Goal: Information Seeking & Learning: Learn about a topic

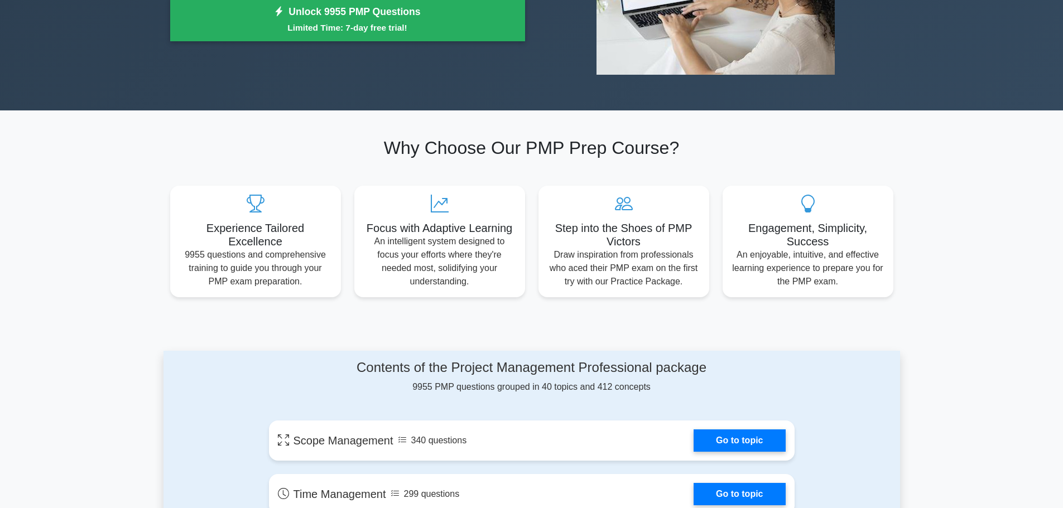
scroll to position [558, 0]
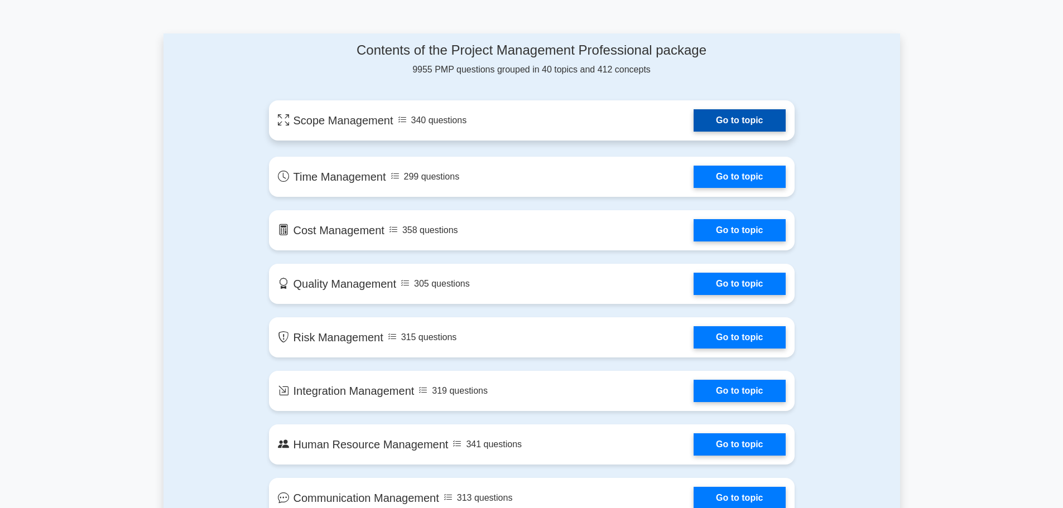
click at [747, 127] on link "Go to topic" at bounding box center [740, 120] width 92 height 22
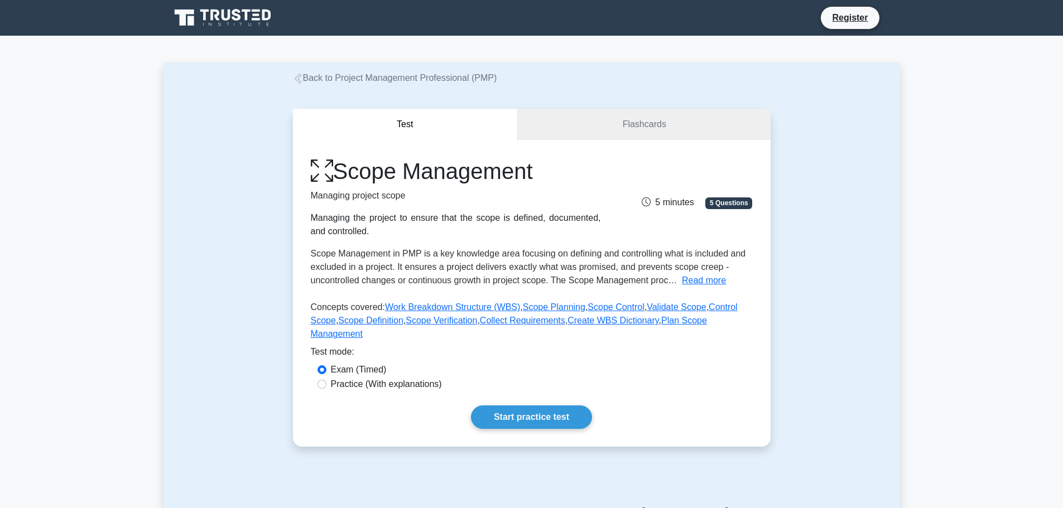
click at [373, 378] on label "Practice (With explanations)" at bounding box center [386, 384] width 111 height 13
click at [326, 380] on input "Practice (With explanations)" at bounding box center [322, 384] width 9 height 9
radio input "true"
click at [554, 406] on link "Start practice test" at bounding box center [531, 417] width 121 height 23
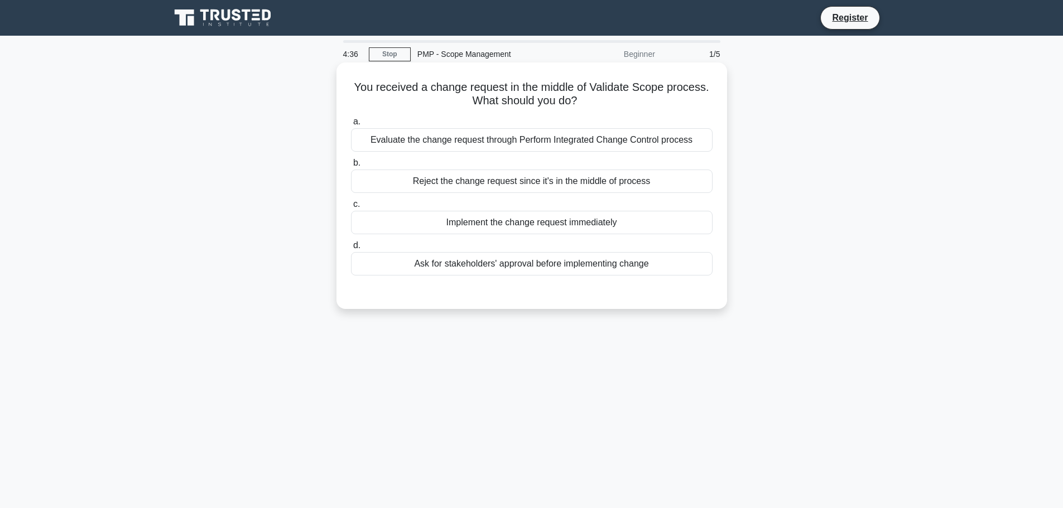
click at [517, 182] on div "Reject the change request since it's in the middle of process" at bounding box center [532, 181] width 362 height 23
click at [351, 167] on input "b. Reject the change request since it's in the middle of process" at bounding box center [351, 163] width 0 height 7
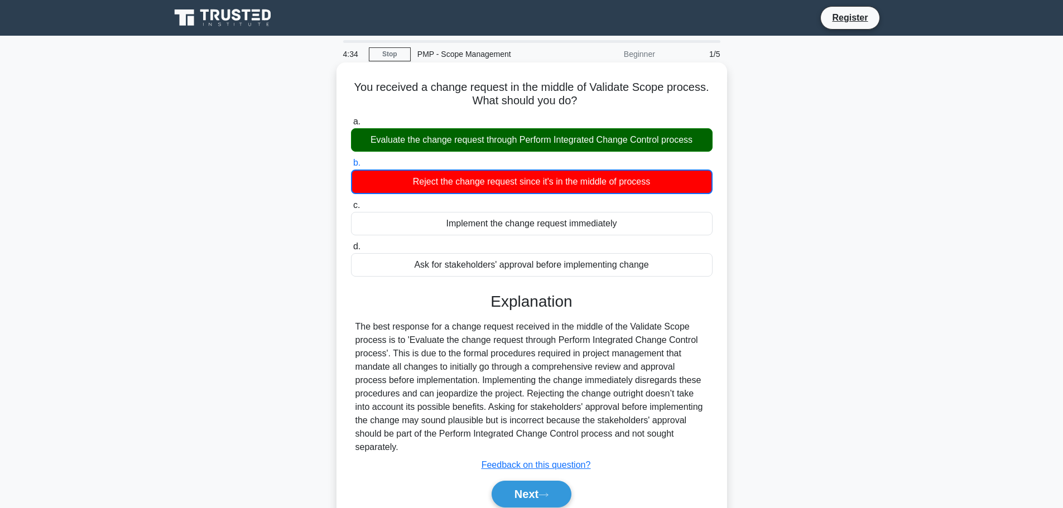
click at [530, 147] on div "Evaluate the change request through Perform Integrated Change Control process" at bounding box center [532, 139] width 362 height 23
click at [351, 126] on input "a. Evaluate the change request through Perform Integrated Change Control process" at bounding box center [351, 121] width 0 height 7
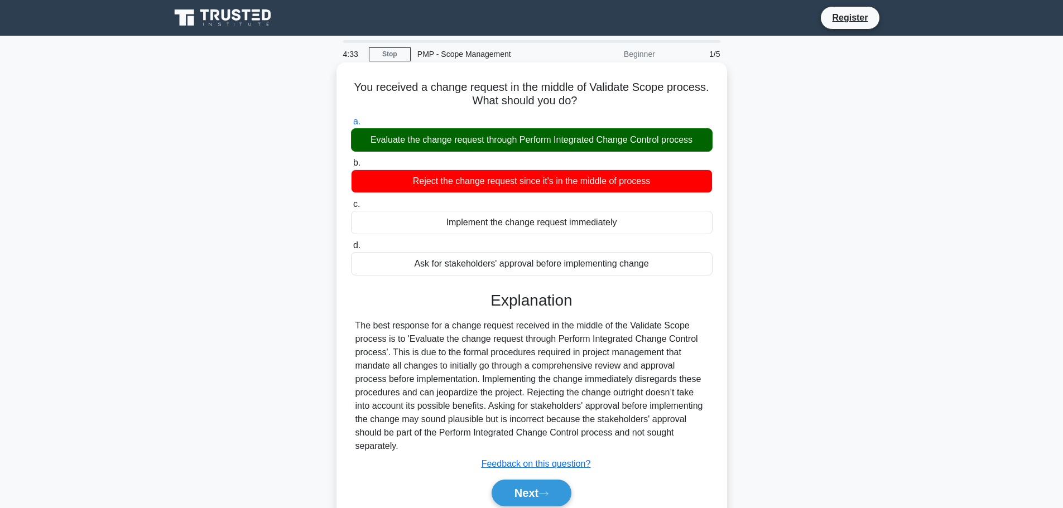
click at [535, 137] on div "Evaluate the change request through Perform Integrated Change Control process" at bounding box center [532, 139] width 362 height 23
click at [351, 126] on input "a. Evaluate the change request through Perform Integrated Change Control process" at bounding box center [351, 121] width 0 height 7
click at [550, 489] on button "Next" at bounding box center [532, 493] width 80 height 27
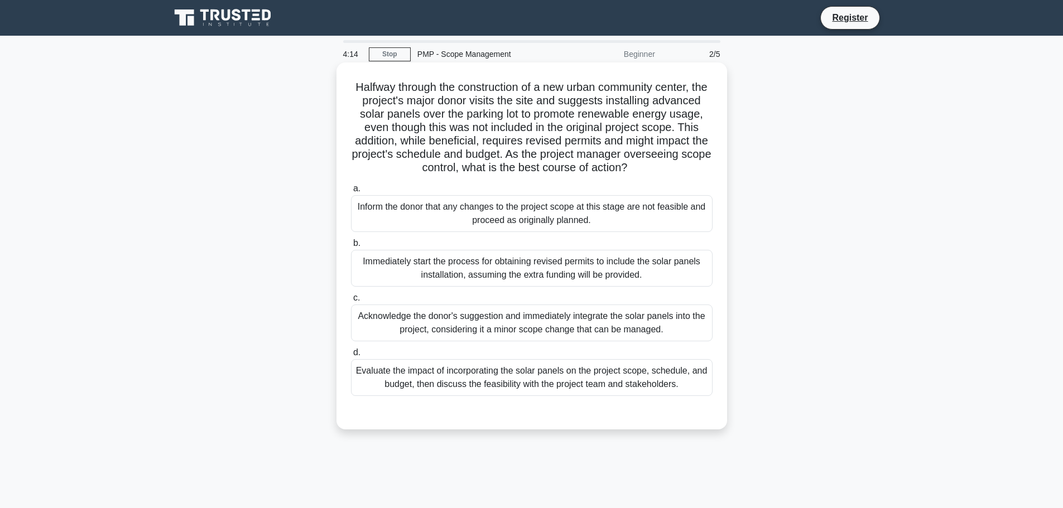
click at [503, 270] on div "Immediately start the process for obtaining revised permits to include the sola…" at bounding box center [532, 268] width 362 height 37
click at [351, 247] on input "b. Immediately start the process for obtaining revised permits to include the s…" at bounding box center [351, 243] width 0 height 7
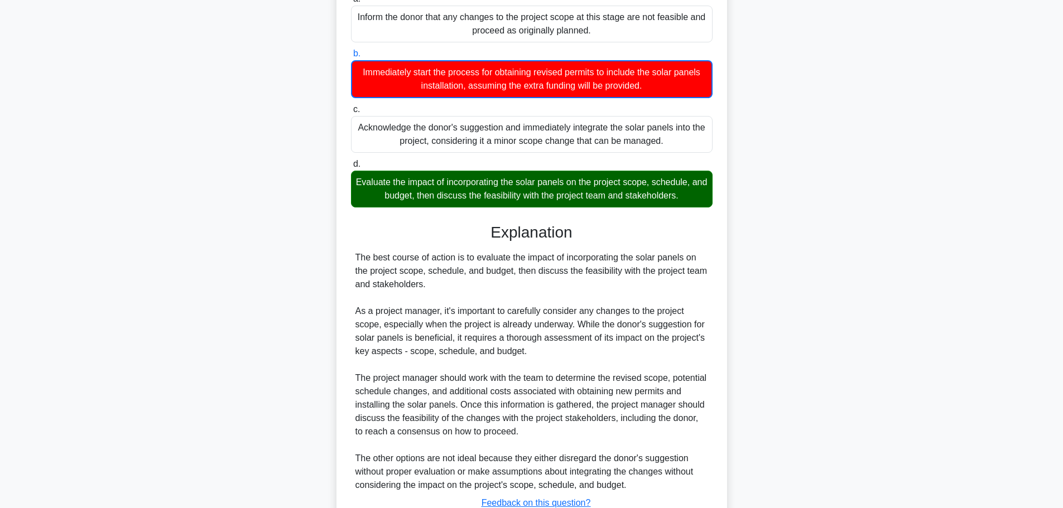
scroll to position [289, 0]
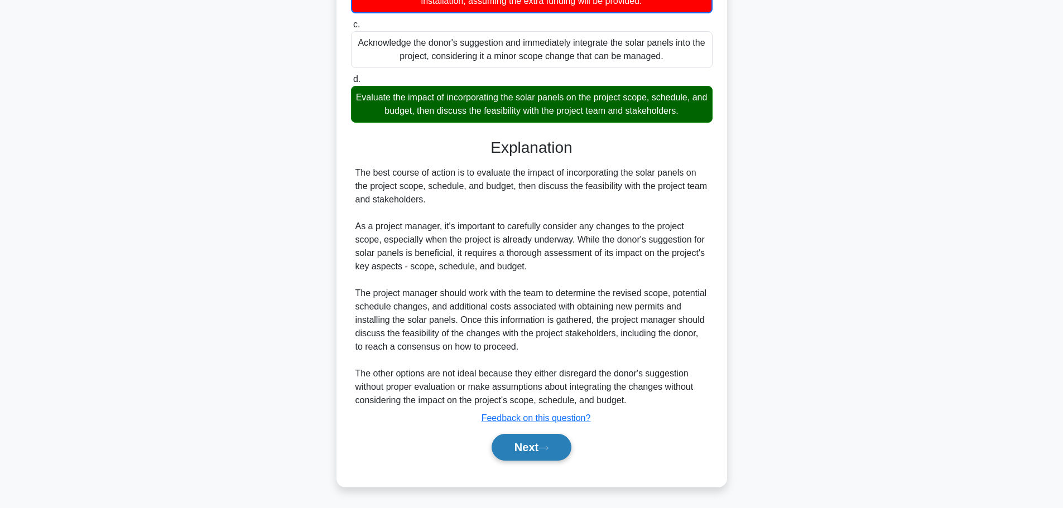
click at [559, 448] on button "Next" at bounding box center [532, 447] width 80 height 27
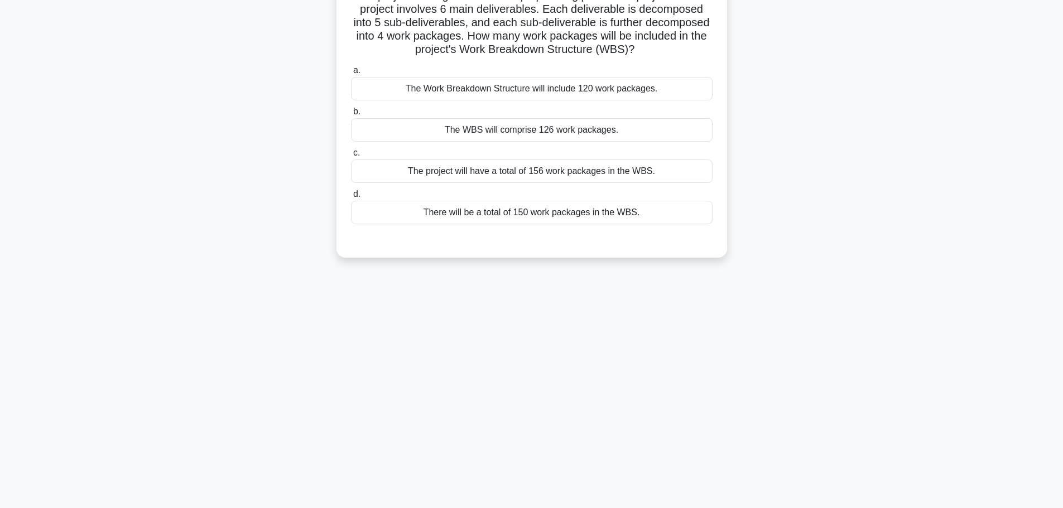
scroll to position [94, 0]
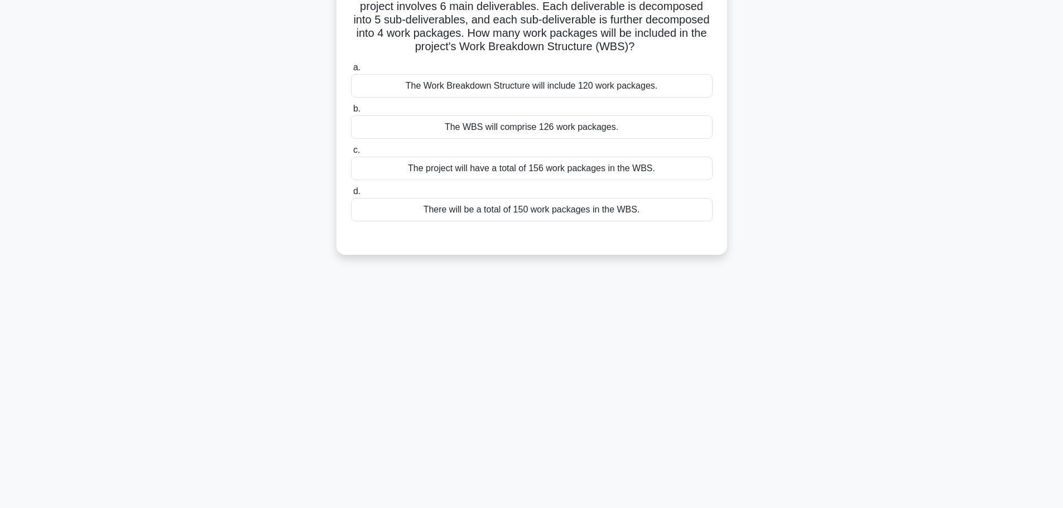
click at [549, 128] on div "The WBS will comprise 126 work packages." at bounding box center [532, 127] width 362 height 23
click at [351, 113] on input "b. The WBS will comprise 126 work packages." at bounding box center [351, 108] width 0 height 7
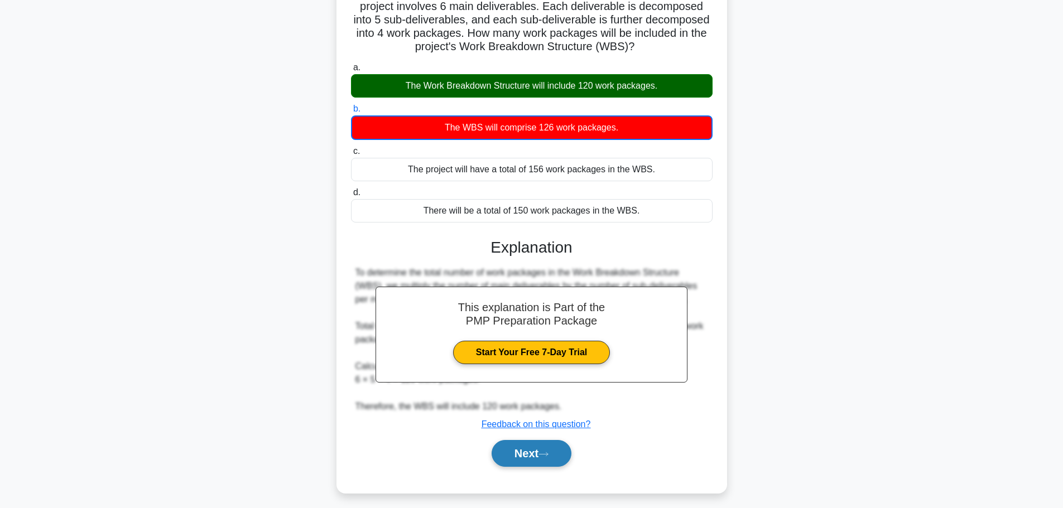
click at [549, 455] on icon at bounding box center [544, 454] width 10 height 6
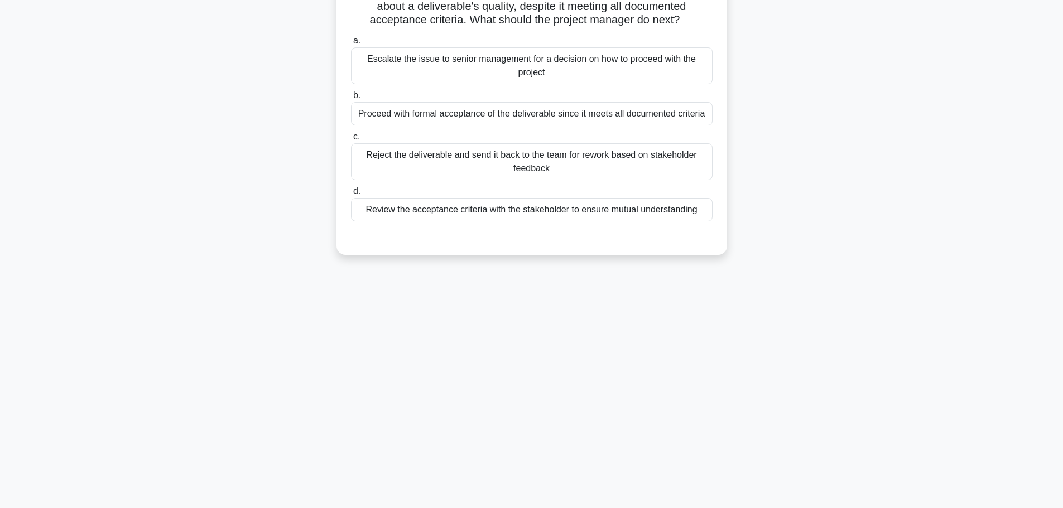
click at [540, 169] on div "Reject the deliverable and send it back to the team for rework based on stakeho…" at bounding box center [532, 161] width 362 height 37
click at [351, 141] on input "c. Reject the deliverable and send it back to the team for rework based on stak…" at bounding box center [351, 136] width 0 height 7
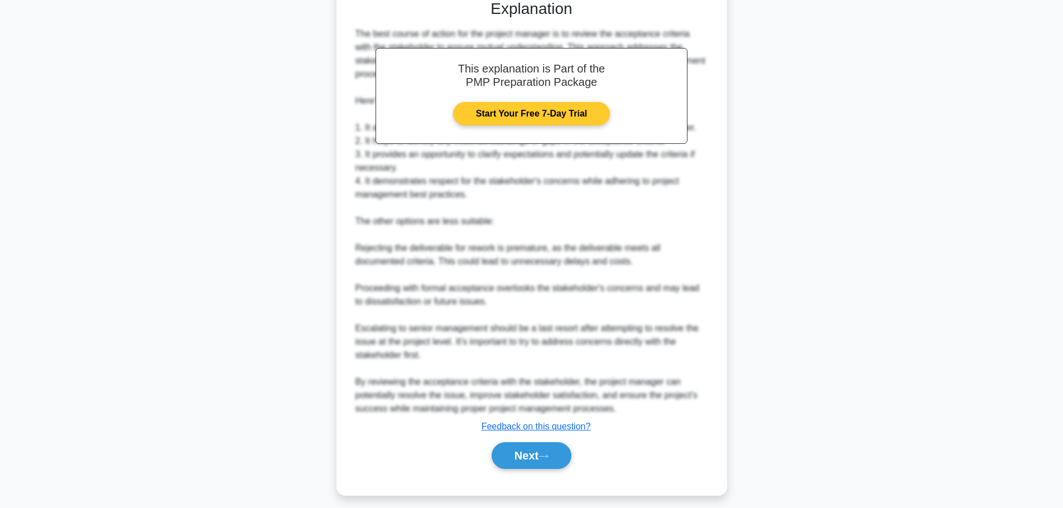
scroll to position [342, 0]
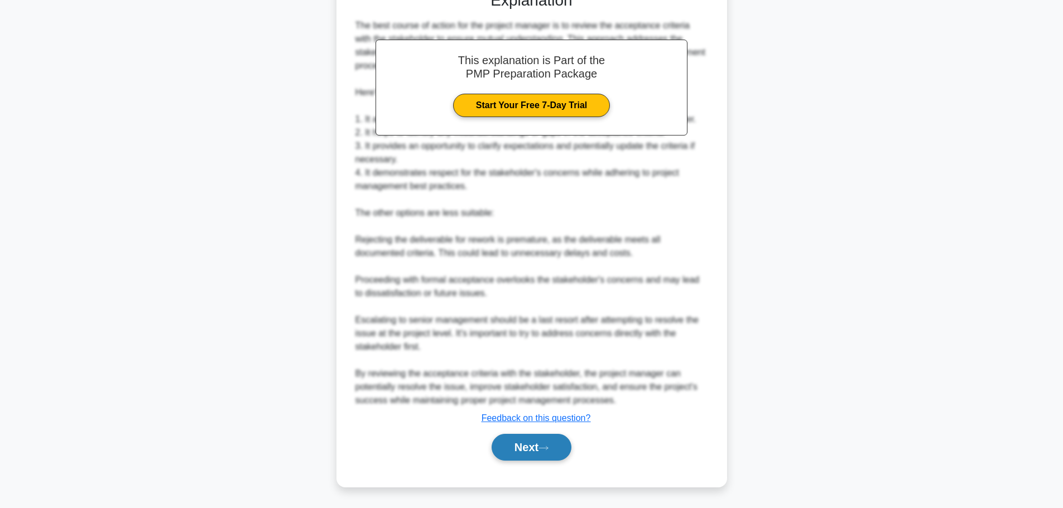
click at [540, 459] on button "Next" at bounding box center [532, 447] width 80 height 27
click at [540, 439] on button "Next" at bounding box center [532, 447] width 80 height 27
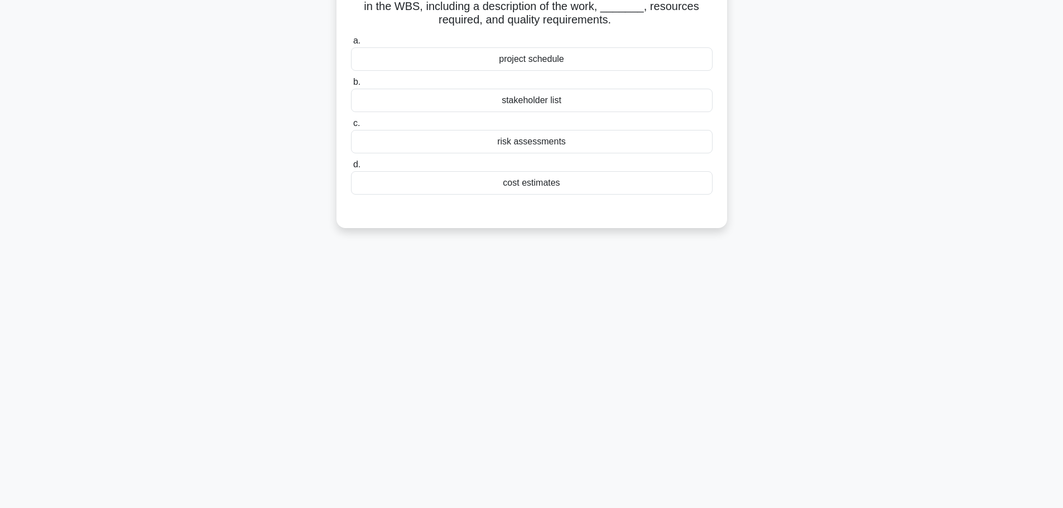
scroll to position [0, 0]
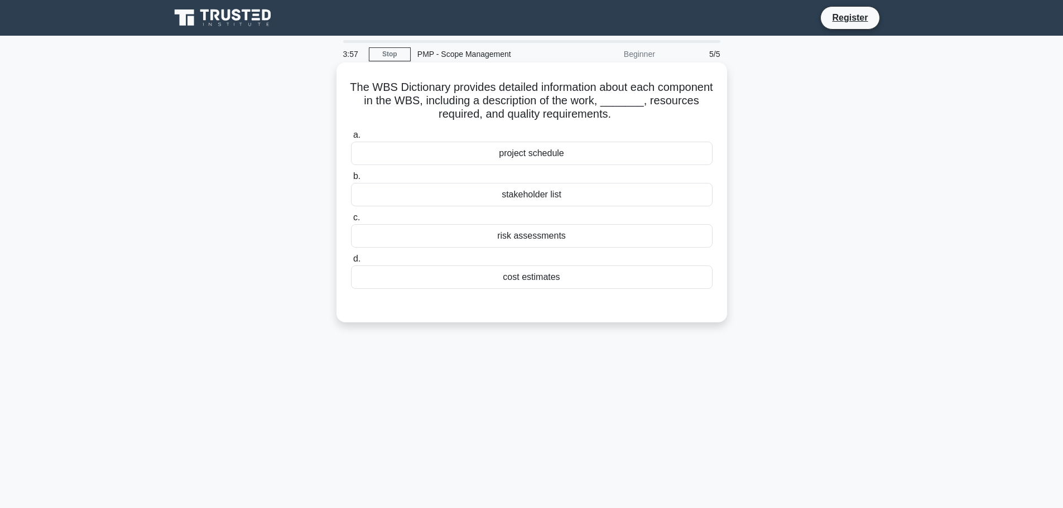
click at [531, 179] on label "b. stakeholder list" at bounding box center [532, 188] width 362 height 37
click at [351, 179] on input "b. stakeholder list" at bounding box center [351, 176] width 0 height 7
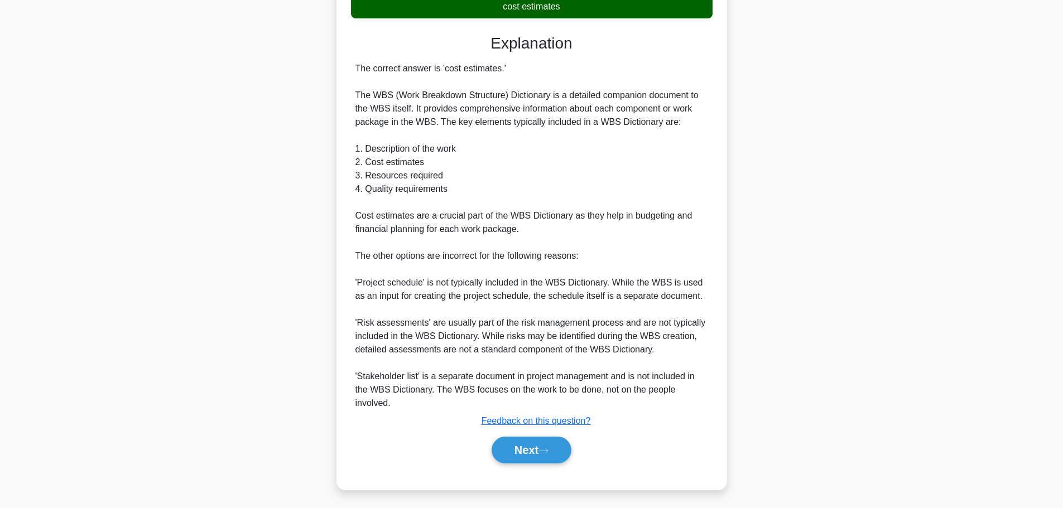
scroll to position [275, 0]
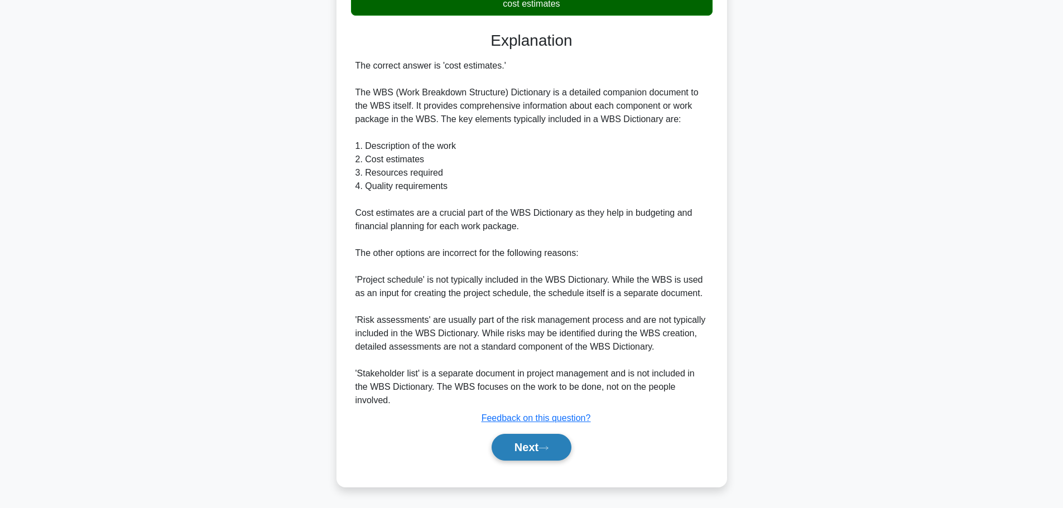
click at [539, 448] on button "Next" at bounding box center [532, 447] width 80 height 27
